Goal: Task Accomplishment & Management: Use online tool/utility

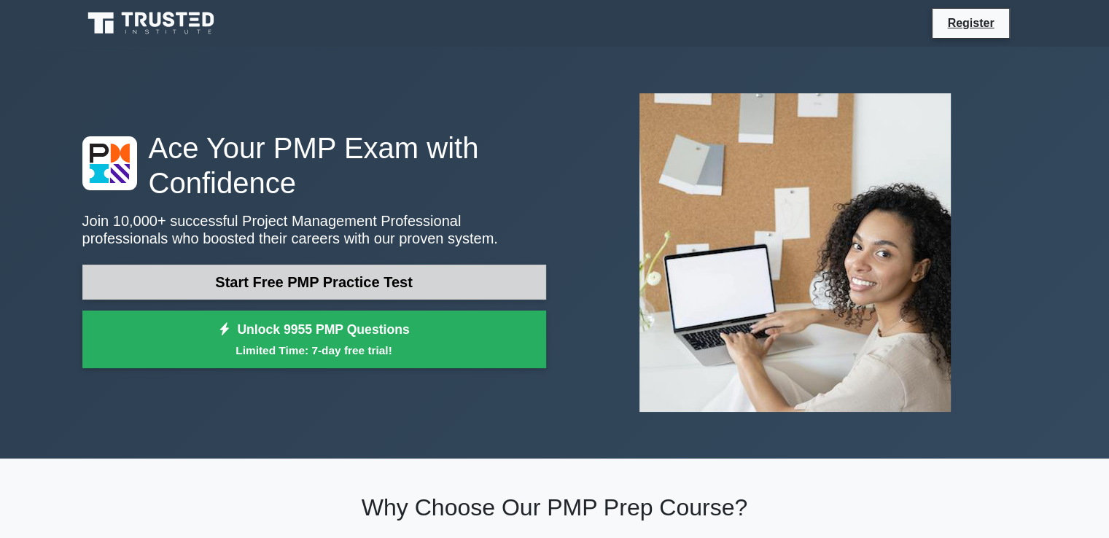
click at [344, 281] on link "Start Free PMP Practice Test" at bounding box center [314, 282] width 464 height 35
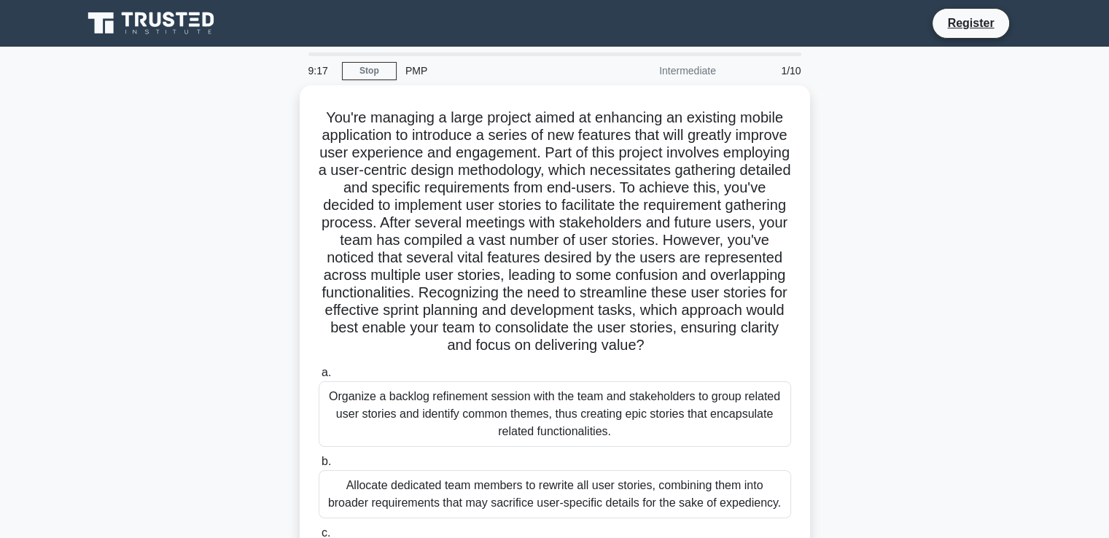
scroll to position [250, 0]
